Goal: Task Accomplishment & Management: Manage account settings

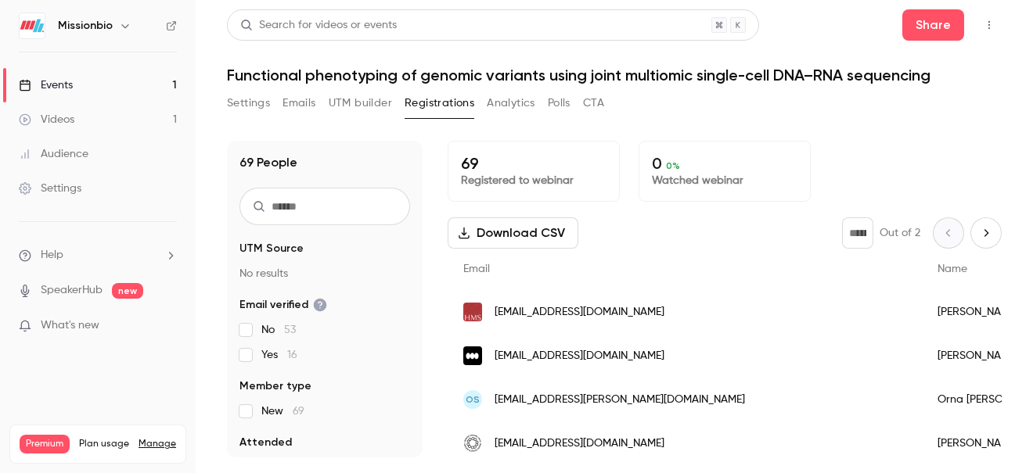
scroll to position [5, 0]
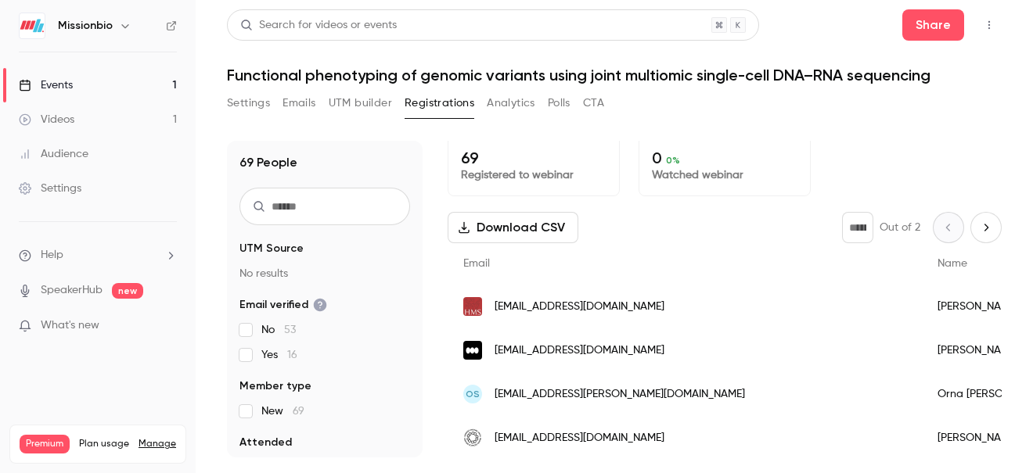
click at [68, 30] on h6 "Missionbio" at bounding box center [85, 26] width 55 height 16
click at [31, 29] on img at bounding box center [32, 25] width 25 height 25
click at [76, 189] on div "Settings" at bounding box center [50, 189] width 63 height 16
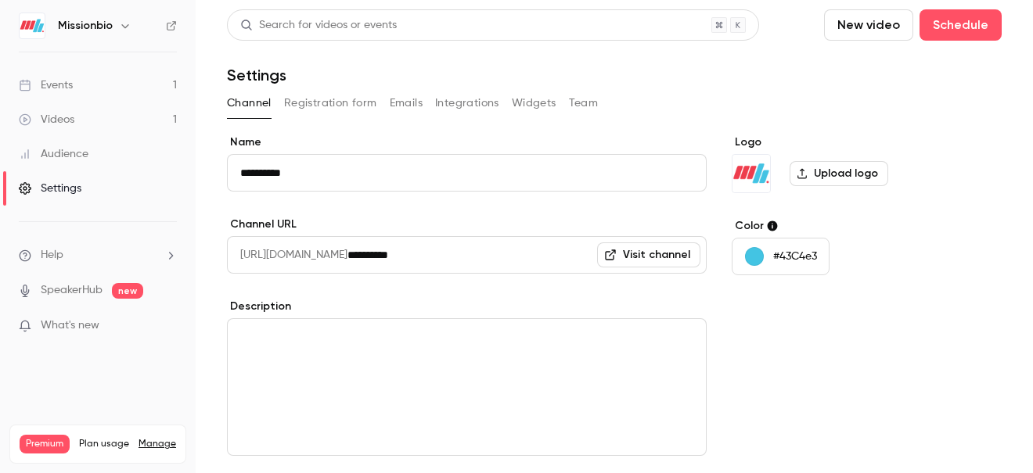
click at [583, 102] on button "Team" at bounding box center [584, 103] width 30 height 25
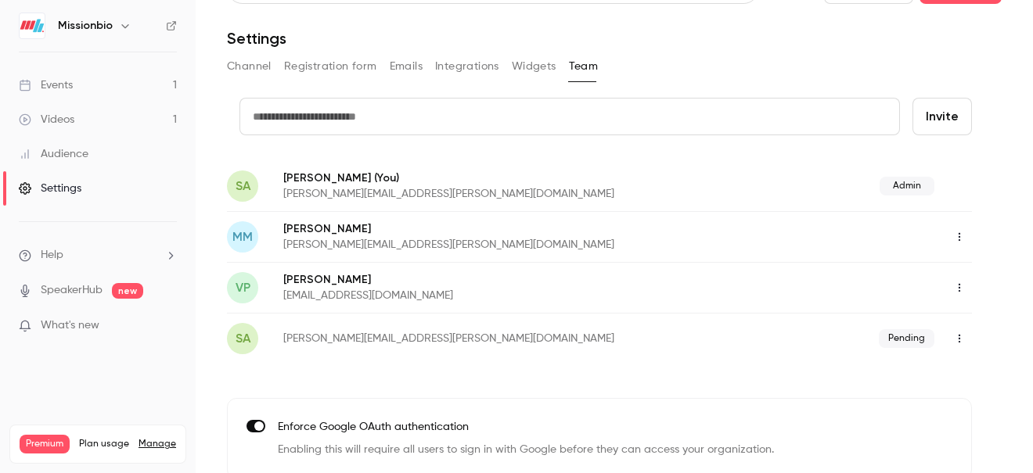
scroll to position [38, 0]
click at [467, 120] on input "text" at bounding box center [569, 116] width 661 height 38
type input "**********"
click at [938, 117] on button "Invite" at bounding box center [941, 116] width 59 height 38
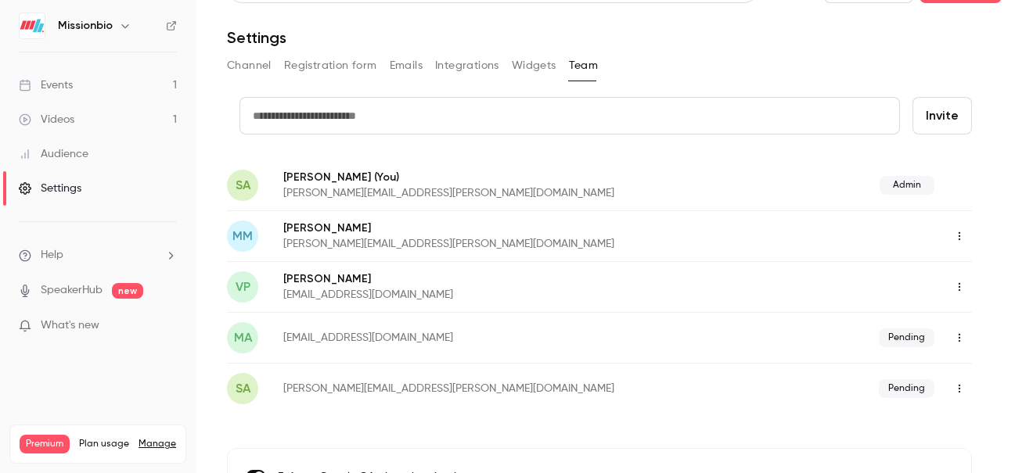
paste input "**********"
type input "**********"
click at [912, 97] on button "Invite" at bounding box center [941, 116] width 59 height 38
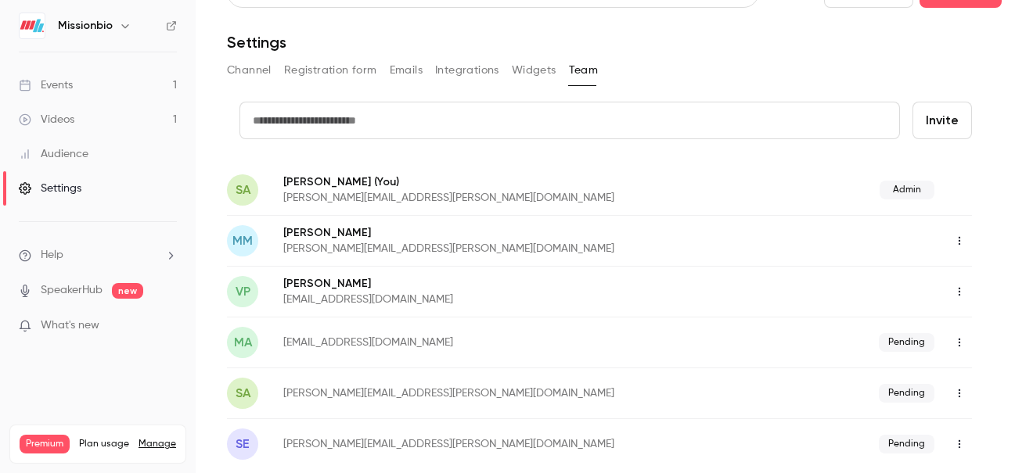
scroll to position [31, 0]
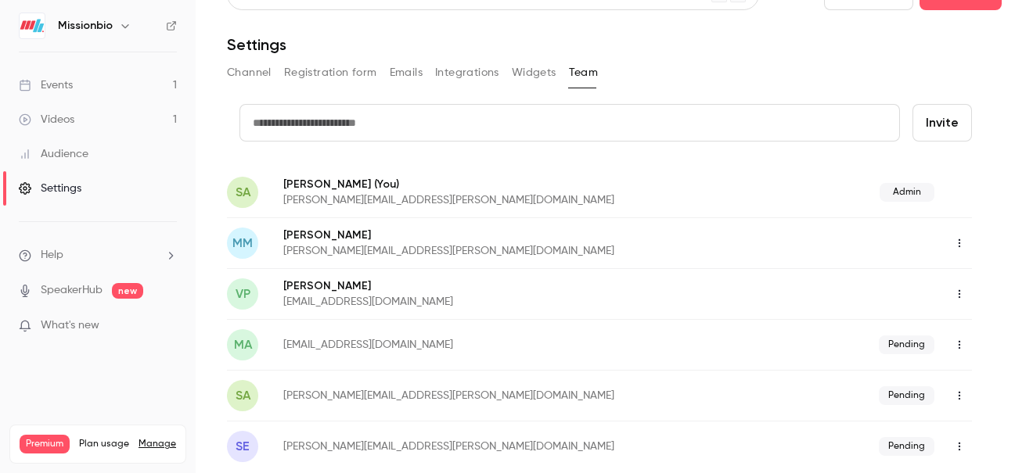
click at [99, 81] on link "Events 1" at bounding box center [98, 85] width 196 height 34
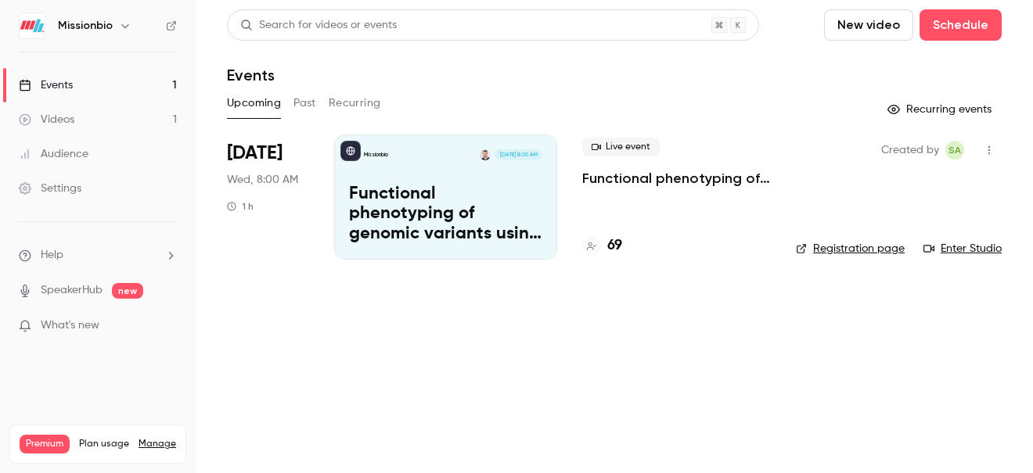
click at [972, 243] on link "Enter Studio" at bounding box center [962, 249] width 78 height 16
drag, startPoint x: 589, startPoint y: 246, endPoint x: 293, endPoint y: 2, distance: 383.7
